Goal: Check status: Check status

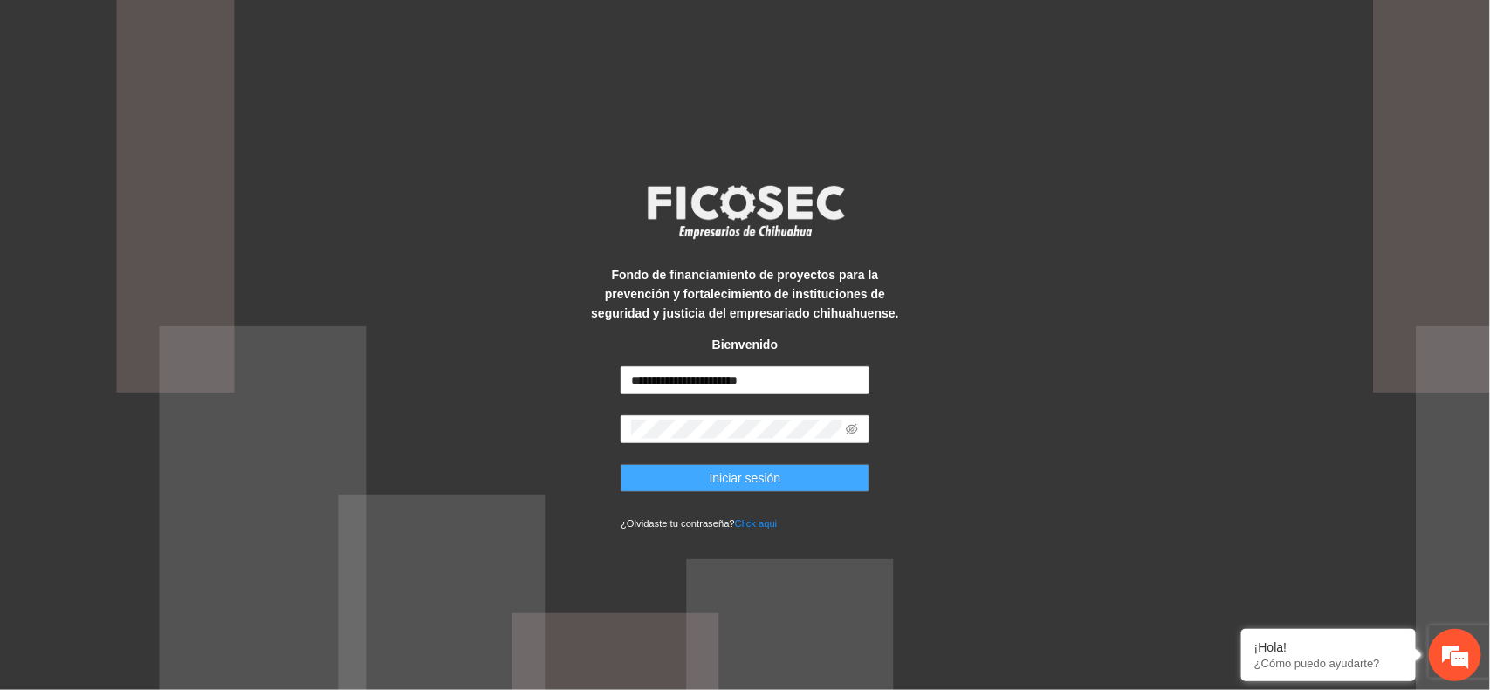
click at [752, 484] on span "Iniciar sesión" at bounding box center [745, 478] width 72 height 19
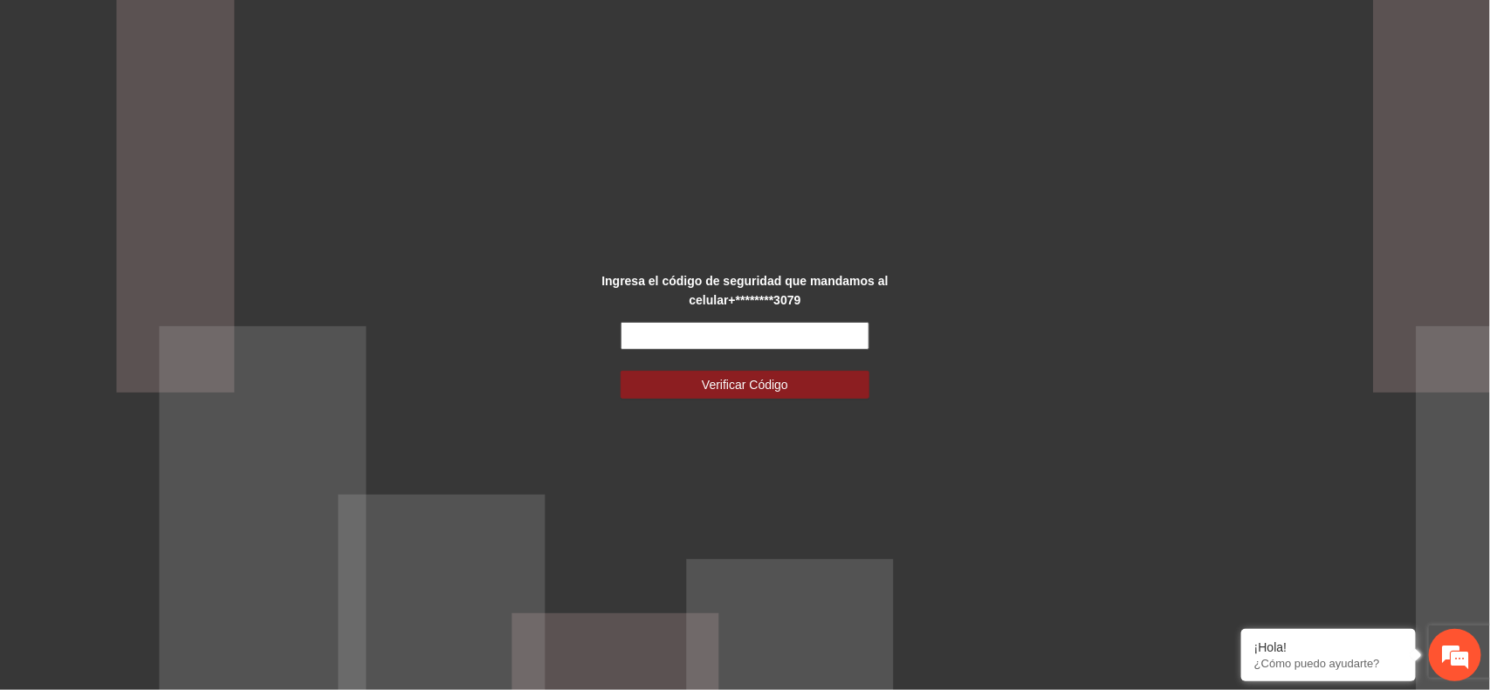
click at [643, 332] on input "text" at bounding box center [744, 336] width 249 height 28
type input "******"
click at [620, 371] on button "Verificar Código" at bounding box center [744, 385] width 249 height 28
click at [764, 385] on span "Verificar Código" at bounding box center [745, 384] width 86 height 19
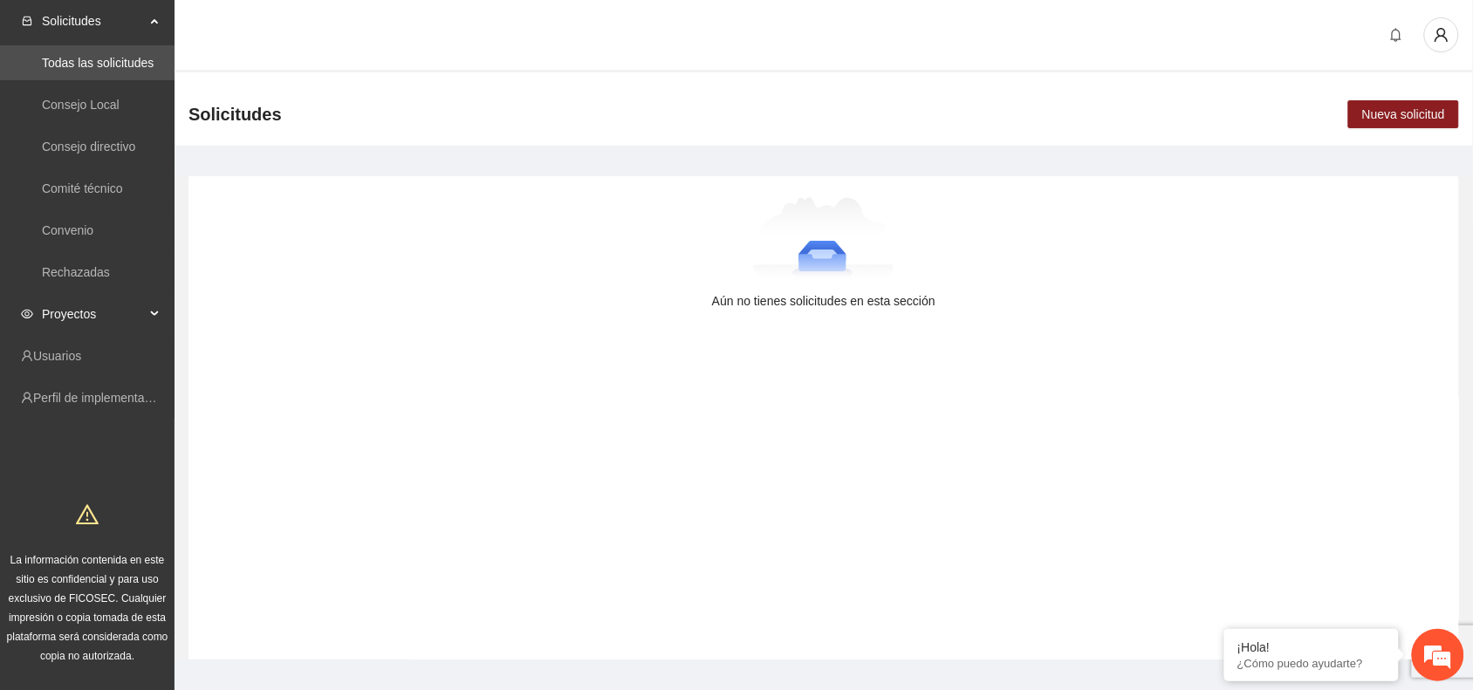
click at [149, 316] on div "Proyectos" at bounding box center [87, 314] width 175 height 35
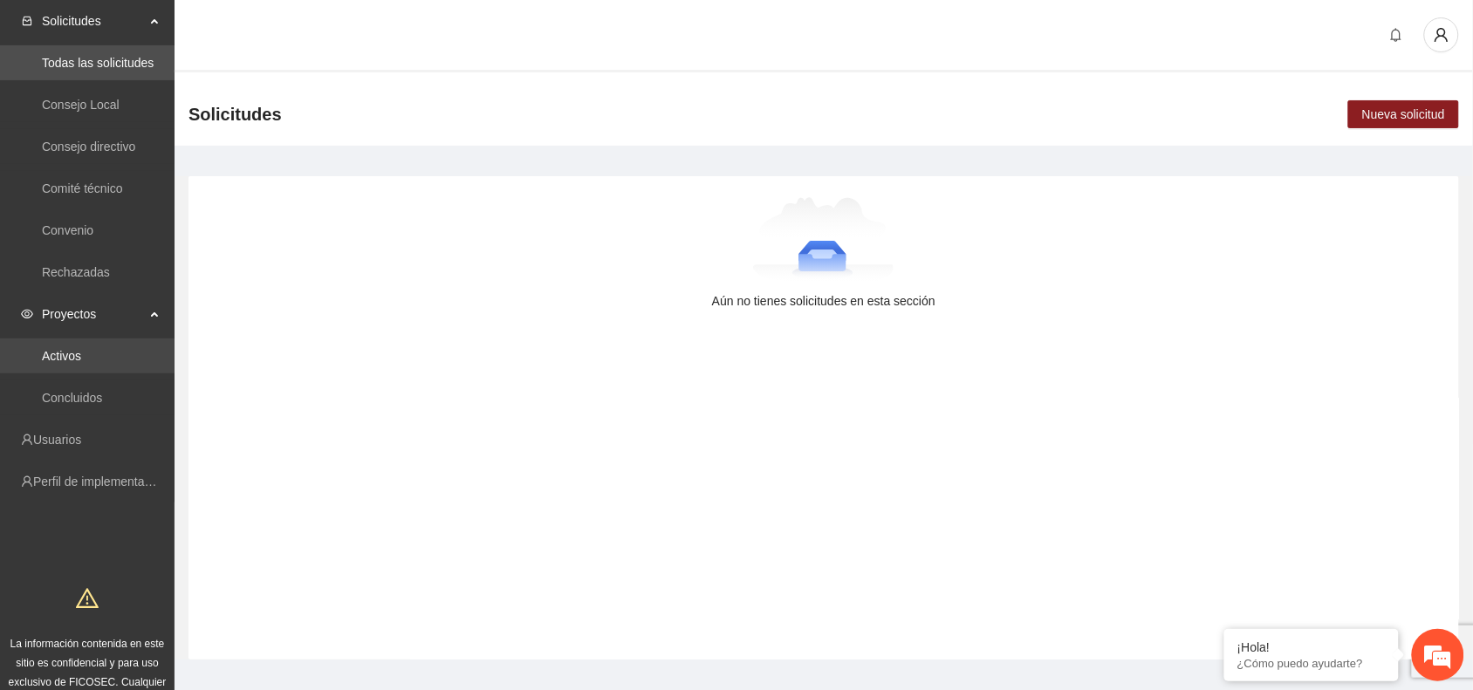
click at [81, 359] on link "Activos" at bounding box center [61, 356] width 39 height 14
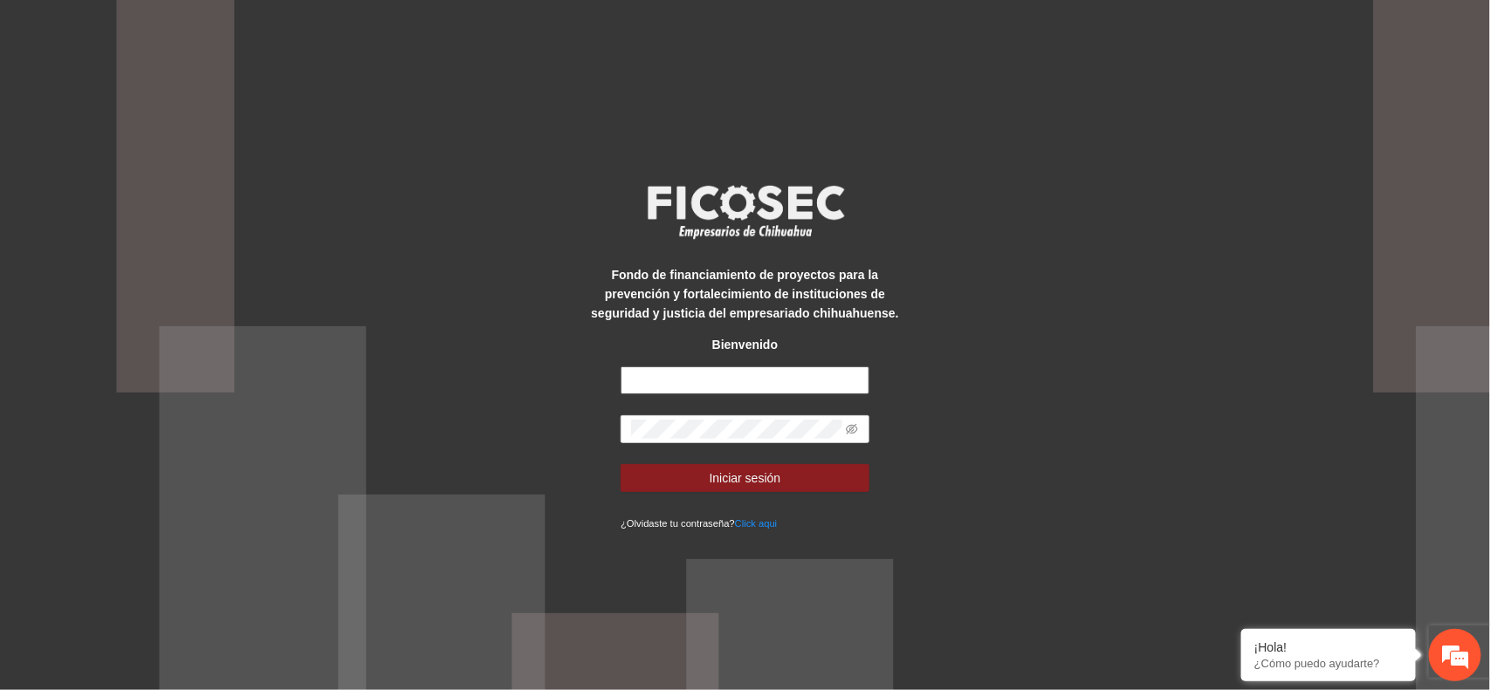
type input "**********"
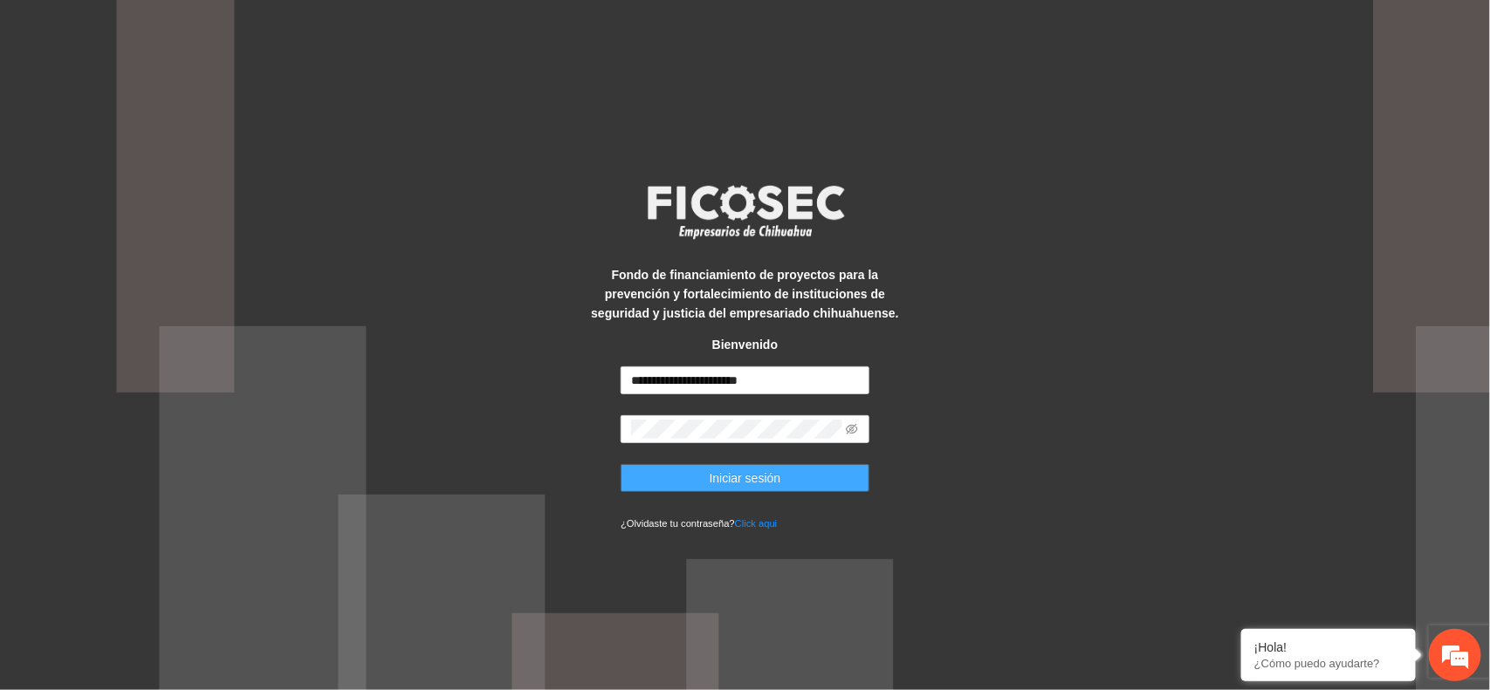
click at [738, 480] on span "Iniciar sesión" at bounding box center [745, 478] width 72 height 19
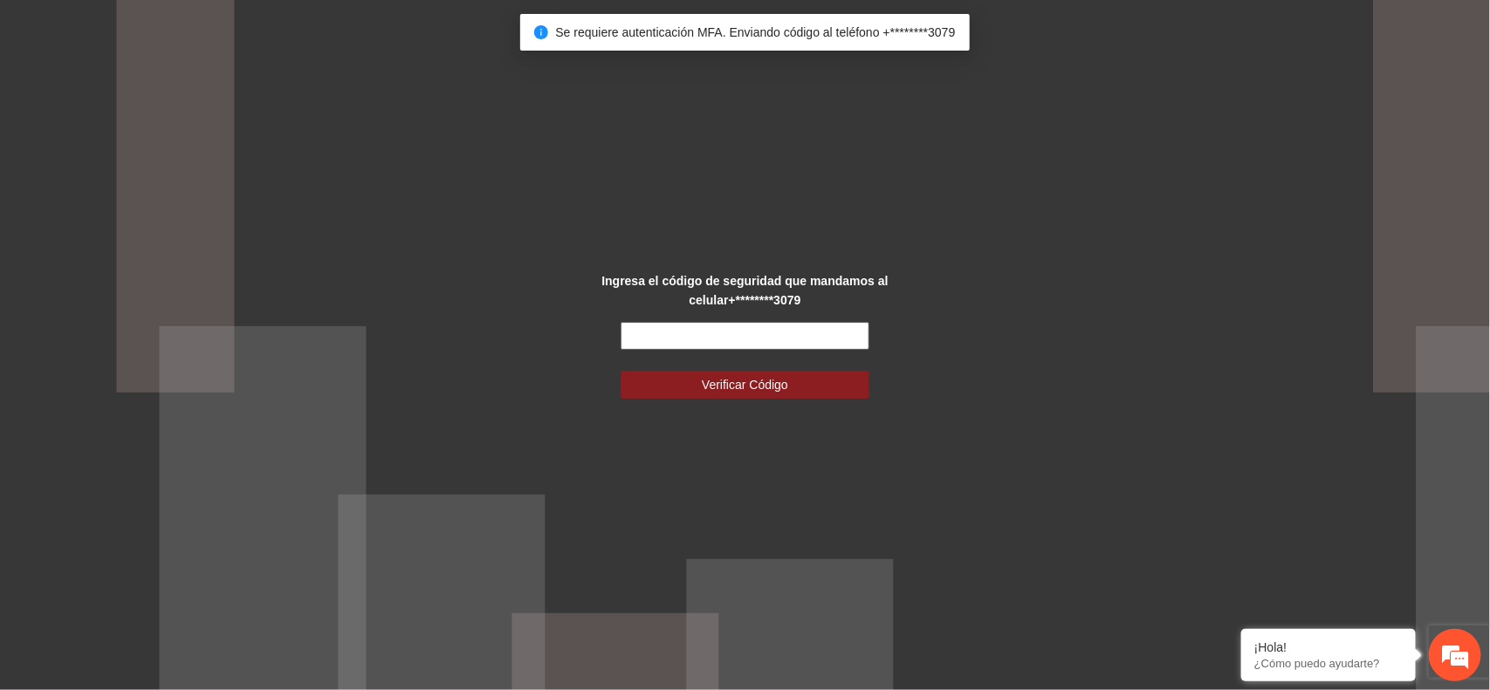
click at [766, 346] on input "text" at bounding box center [744, 336] width 249 height 28
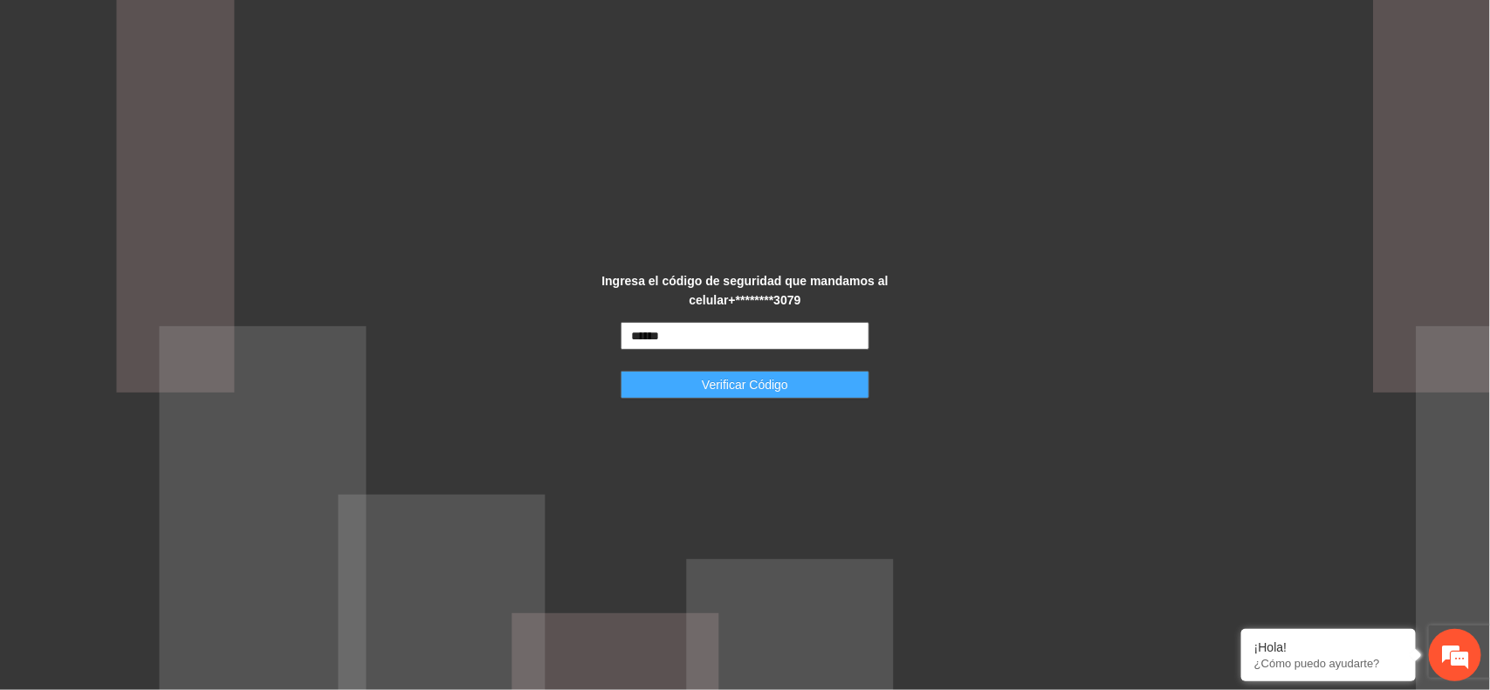
type input "******"
click at [764, 382] on span "Verificar Código" at bounding box center [745, 384] width 86 height 19
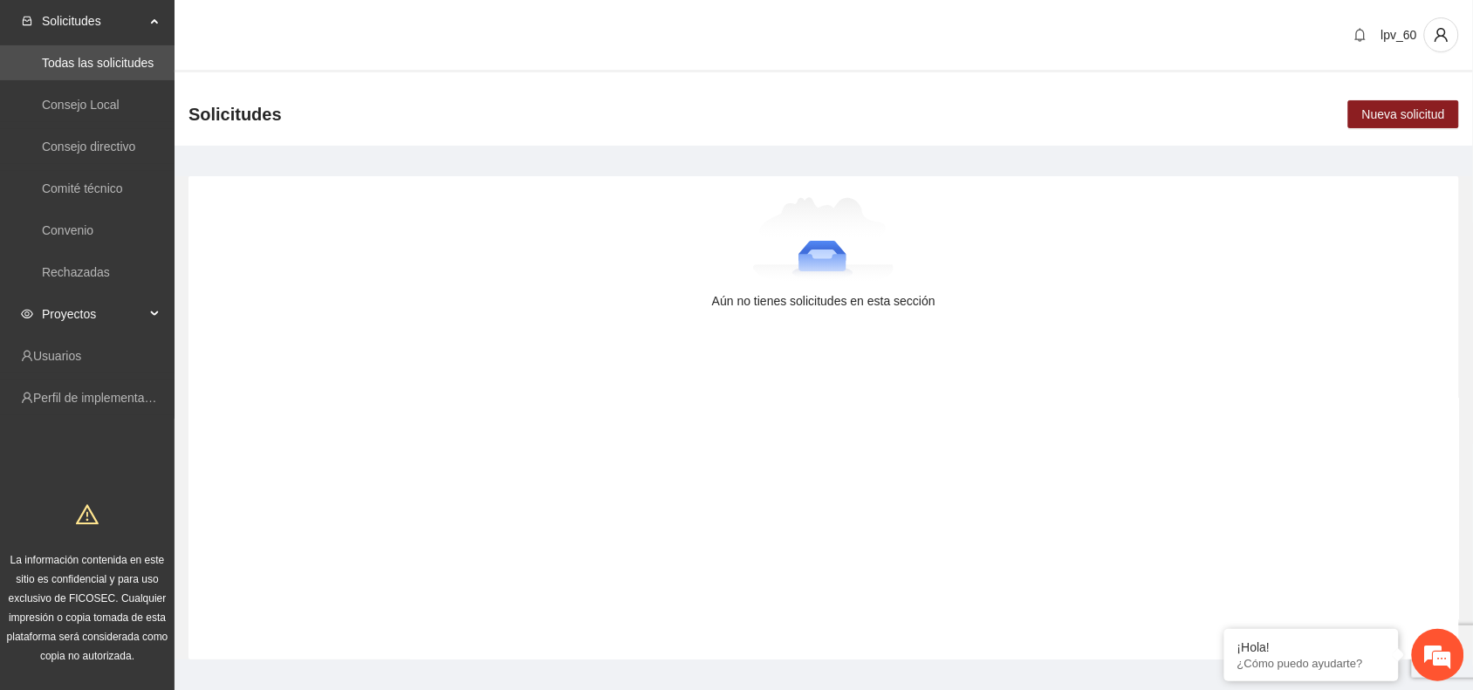
click at [140, 318] on span "Proyectos" at bounding box center [93, 314] width 103 height 35
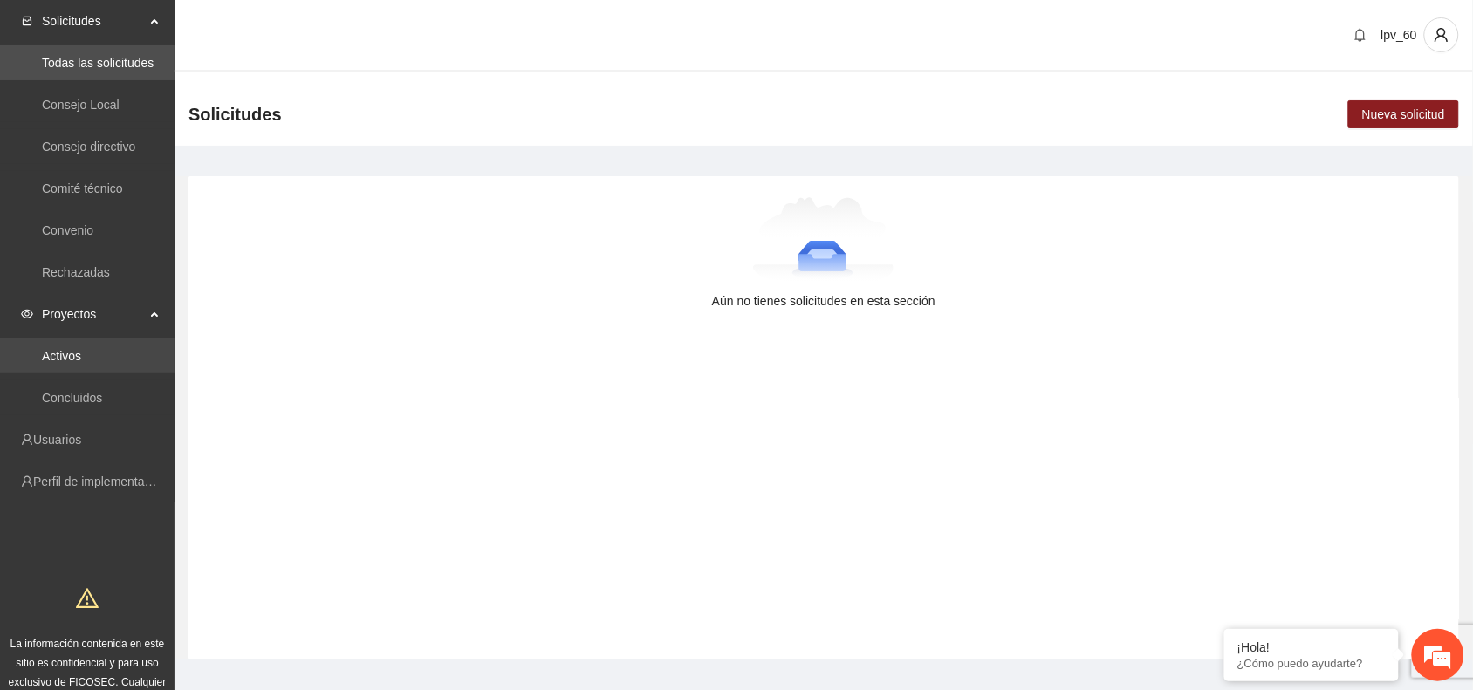
click at [81, 349] on link "Activos" at bounding box center [61, 356] width 39 height 14
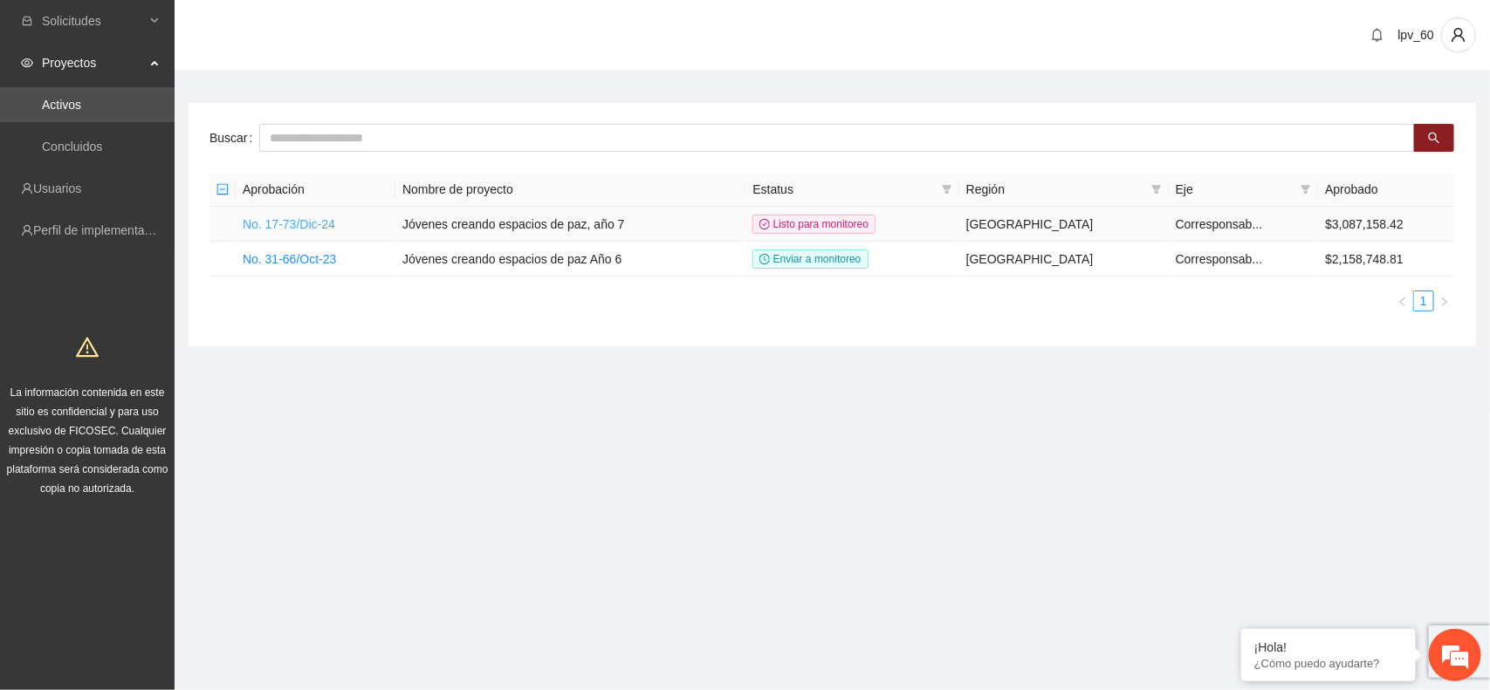
click at [306, 231] on link "No. 17-73/Dic-24" at bounding box center [289, 224] width 92 height 14
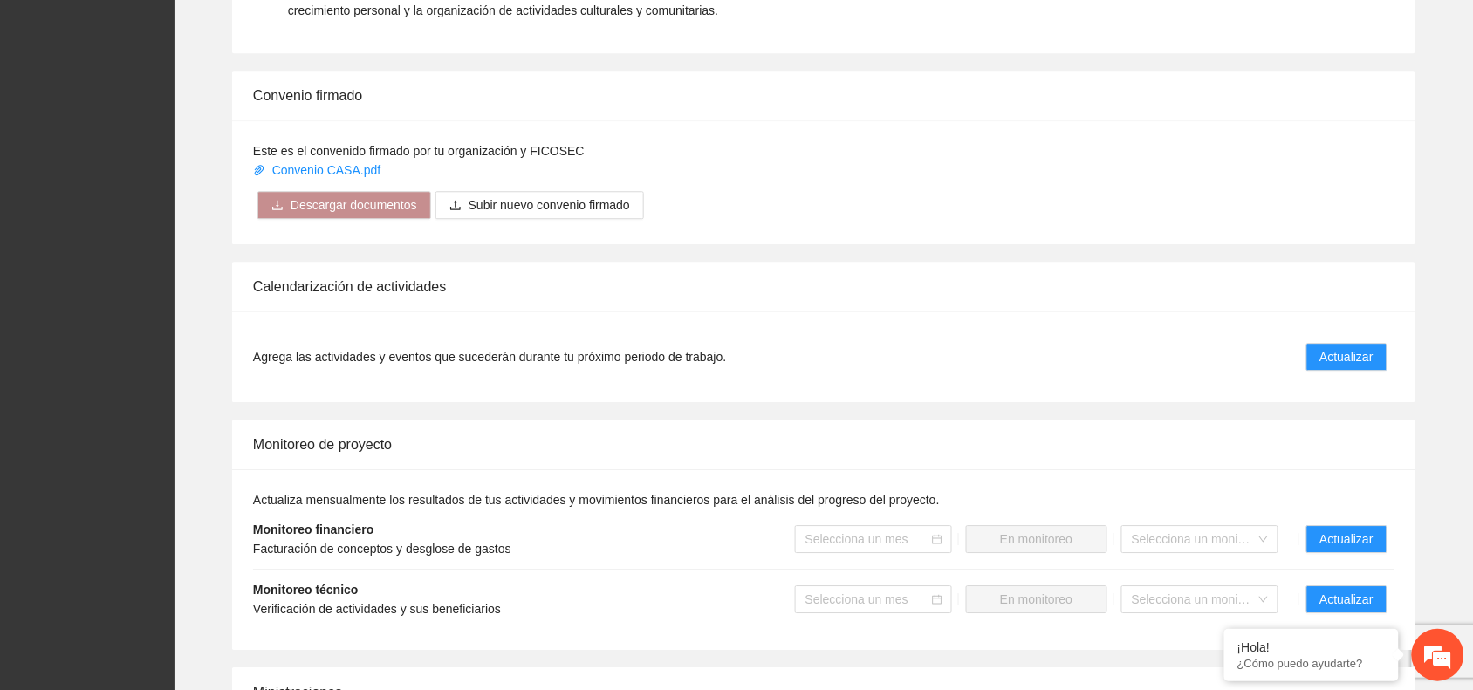
scroll to position [1220, 0]
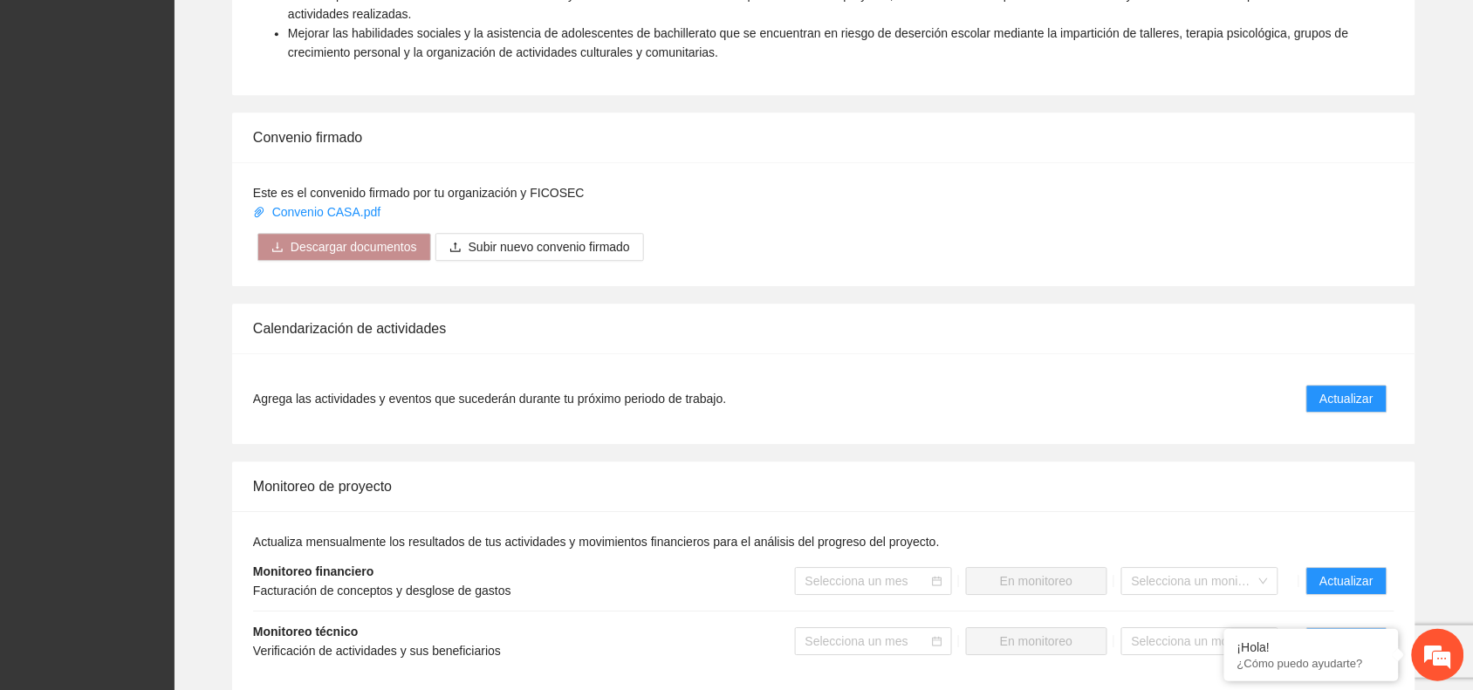
drag, startPoint x: 1432, startPoint y: 212, endPoint x: 742, endPoint y: 140, distance: 694.0
click at [742, 140] on div "Convenio firmado" at bounding box center [823, 138] width 1141 height 50
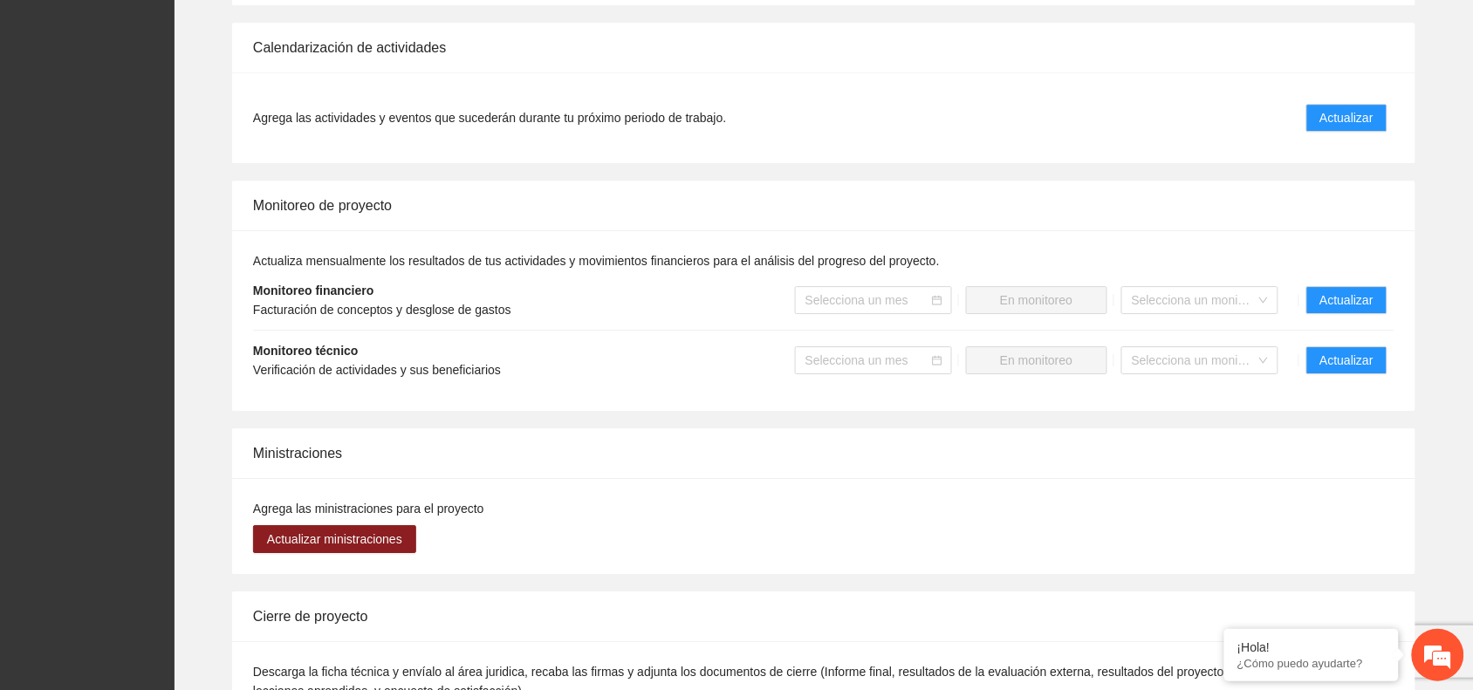
scroll to position [1468, 0]
